Goal: Task Accomplishment & Management: Use online tool/utility

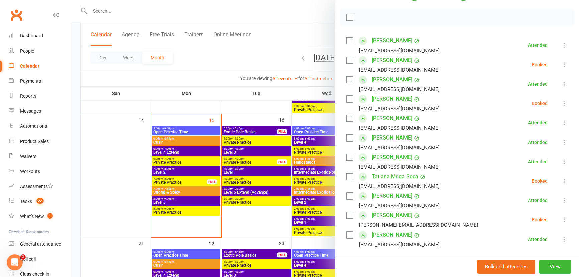
scroll to position [91, 0]
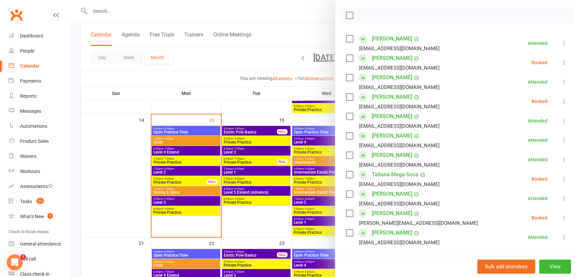
click at [561, 217] on icon at bounding box center [564, 217] width 7 height 7
click at [561, 180] on icon at bounding box center [564, 178] width 7 height 7
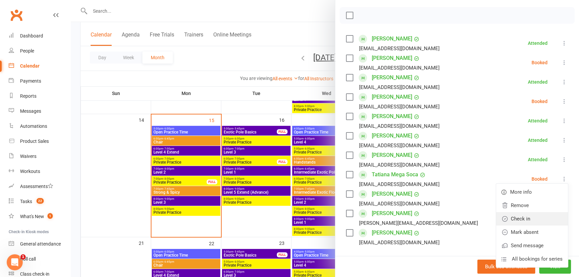
drag, startPoint x: 544, startPoint y: 217, endPoint x: 573, endPoint y: 126, distance: 95.8
click at [544, 217] on link "Check in" at bounding box center [532, 218] width 72 height 13
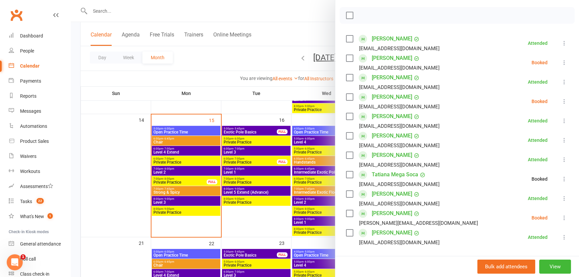
click at [561, 99] on icon at bounding box center [564, 101] width 7 height 7
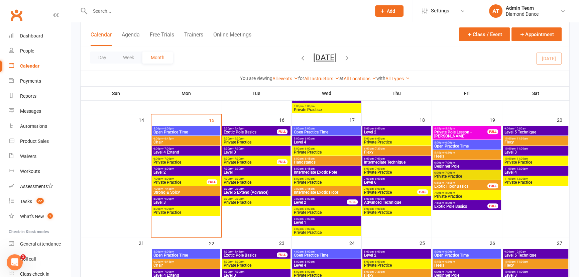
click at [165, 193] on span "Strong & Spicy" at bounding box center [186, 192] width 66 height 4
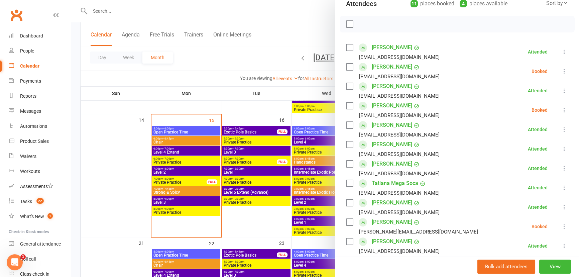
scroll to position [91, 0]
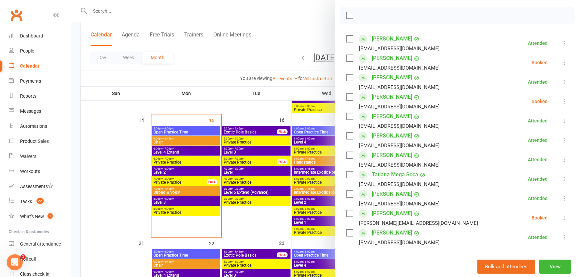
click at [348, 13] on label at bounding box center [349, 15] width 7 height 7
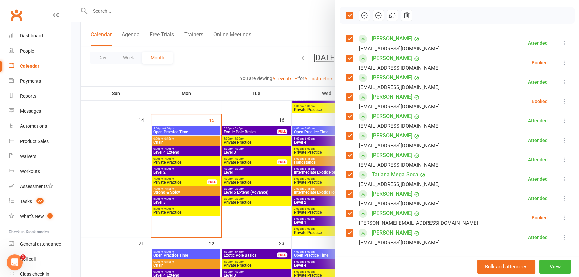
click at [366, 14] on button "button" at bounding box center [363, 15] width 11 height 11
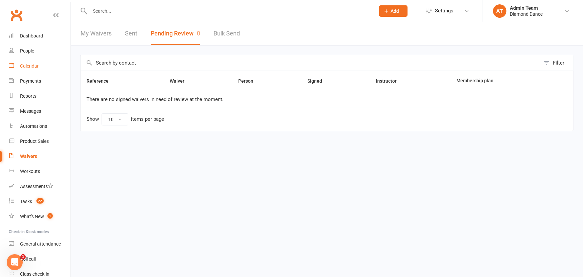
drag, startPoint x: 0, startPoint y: 0, endPoint x: 30, endPoint y: 65, distance: 71.3
click at [35, 66] on div "Calendar" at bounding box center [29, 65] width 19 height 5
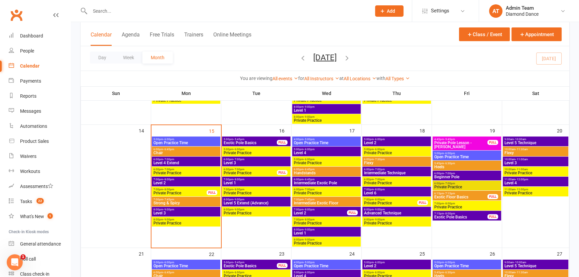
scroll to position [273, 0]
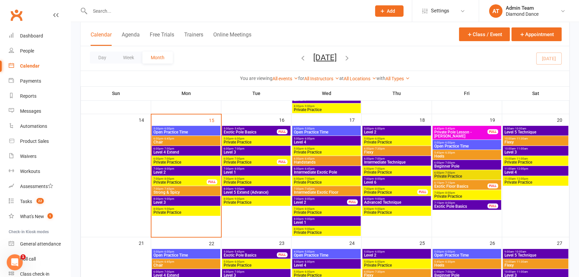
click at [180, 169] on span "7:00pm - 8:00pm" at bounding box center [186, 168] width 66 height 3
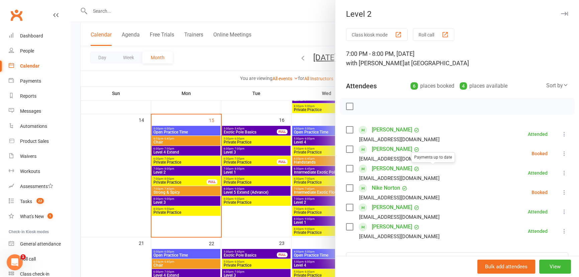
scroll to position [30, 0]
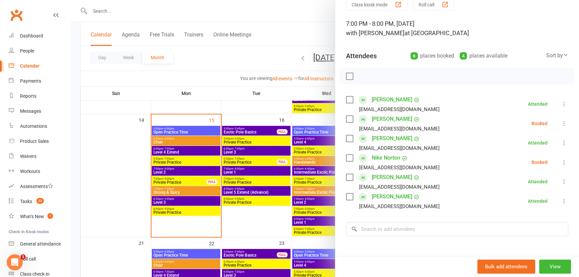
click at [561, 159] on icon at bounding box center [564, 162] width 7 height 7
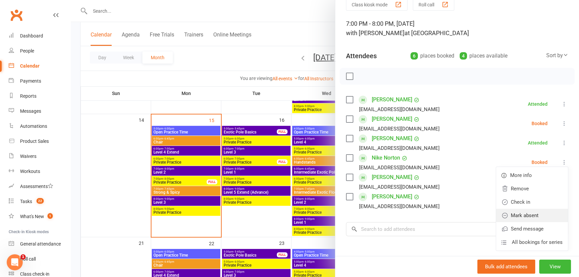
click at [518, 210] on link "Mark absent" at bounding box center [532, 214] width 72 height 13
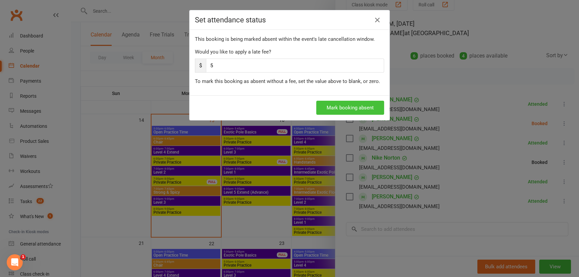
click at [341, 104] on button "Mark booking absent" at bounding box center [350, 108] width 68 height 14
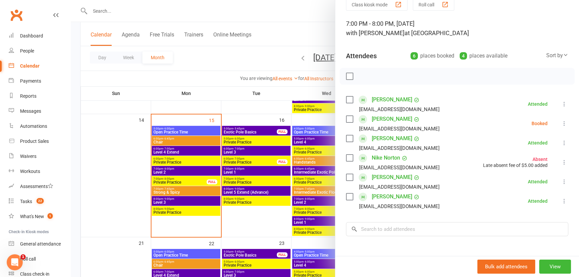
click at [561, 121] on icon at bounding box center [564, 123] width 7 height 7
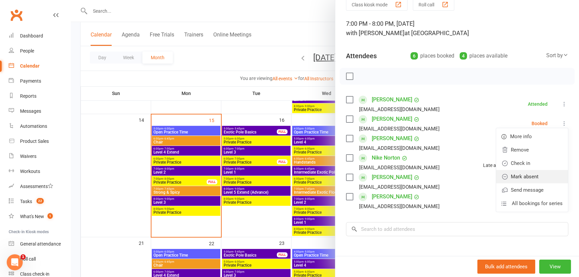
click at [531, 177] on link "Mark absent" at bounding box center [532, 176] width 72 height 13
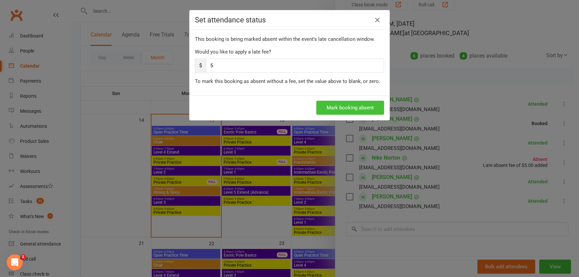
click at [345, 107] on button "Mark booking absent" at bounding box center [350, 108] width 68 height 14
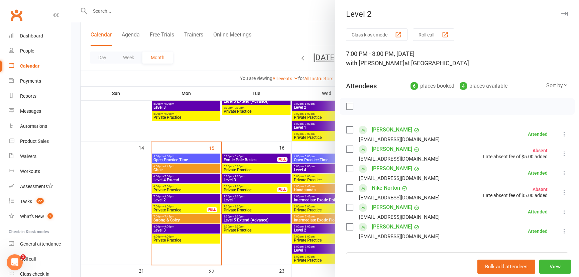
scroll to position [212, 0]
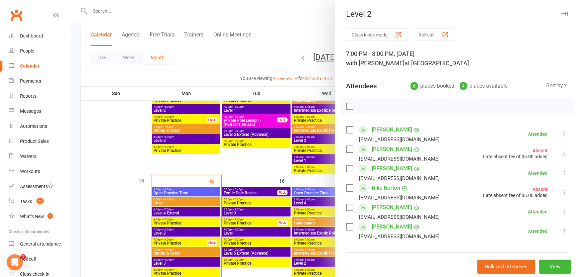
click at [561, 14] on icon "button" at bounding box center [564, 14] width 7 height 4
